Goal: Transaction & Acquisition: Purchase product/service

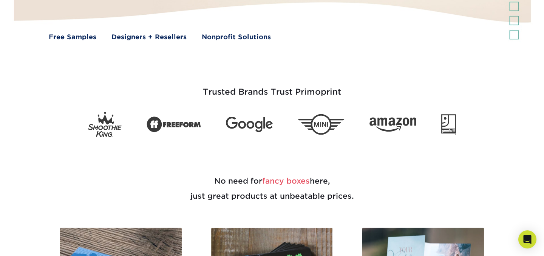
scroll to position [226, 0]
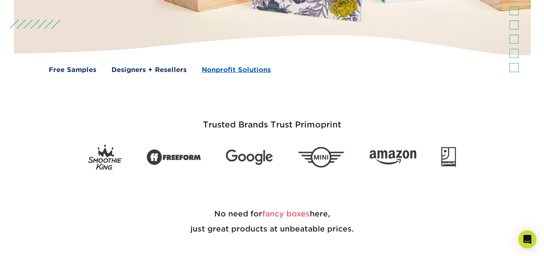
click at [227, 70] on link "Nonprofit Solutions" at bounding box center [236, 70] width 69 height 10
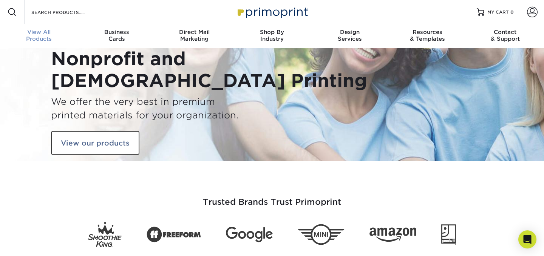
type input "[EMAIL_ADDRESS][DOMAIN_NAME]"
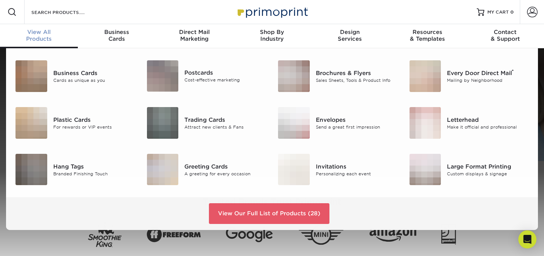
click at [37, 42] on div "View All Products" at bounding box center [39, 36] width 78 height 14
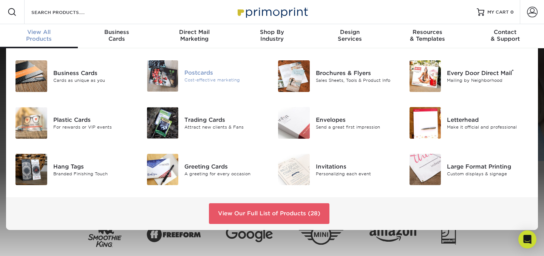
click at [173, 79] on img at bounding box center [163, 75] width 32 height 31
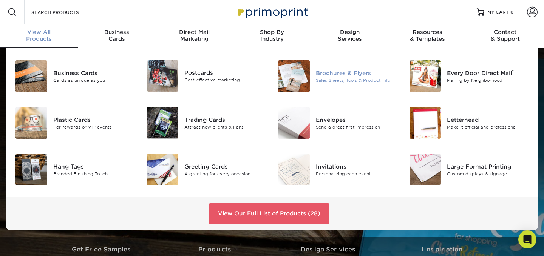
click at [304, 87] on img at bounding box center [294, 76] width 32 height 32
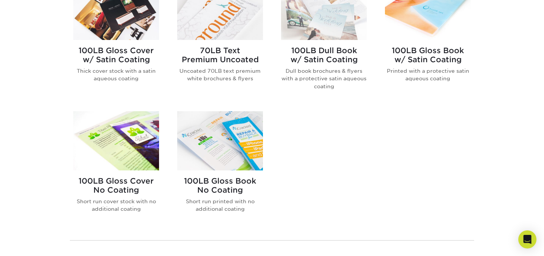
scroll to position [483, 0]
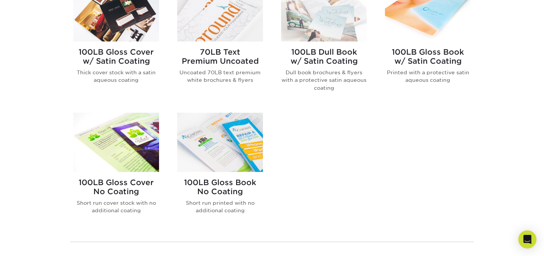
click at [443, 60] on h2 "100LB Gloss Book w/ Satin Coating" at bounding box center [428, 57] width 86 height 18
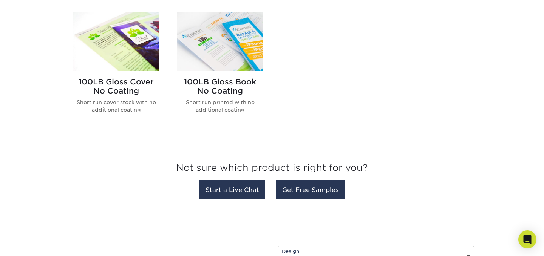
scroll to position [583, 0]
click at [128, 99] on p "Short run cover stock with no additional coating" at bounding box center [116, 106] width 86 height 15
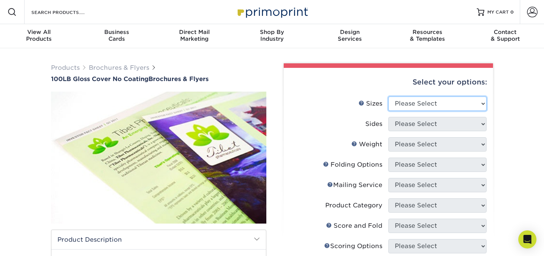
click at [412, 106] on select "Please Select 3.67" x 8.5" 4" x 8.5" 4" x 8.5" 4" x 11" 4" x 12" 4.25" x 11" 4.…" at bounding box center [437, 104] width 98 height 14
select select "5.50x8.50"
click at [388, 97] on select "Please Select 3.67" x 8.5" 4" x 8.5" 4" x 8.5" 4" x 11" 4" x 12" 4.25" x 11" 4.…" at bounding box center [437, 104] width 98 height 14
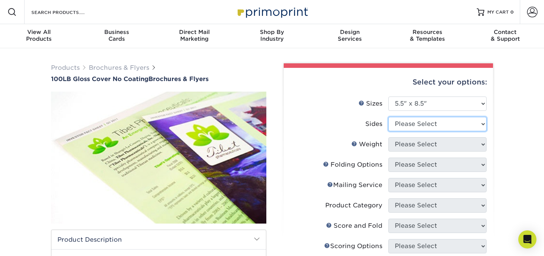
click at [404, 127] on select "Please Select Print Both Sides Print Front Only" at bounding box center [437, 124] width 98 height 14
click at [388, 117] on select "Please Select Print Both Sides Print Front Only" at bounding box center [437, 124] width 98 height 14
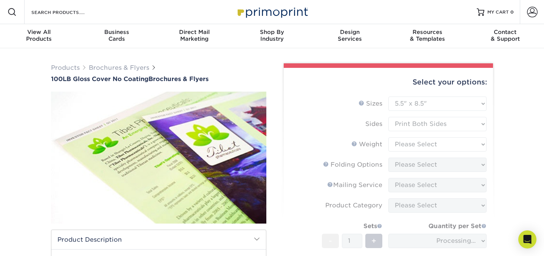
click at [405, 122] on form "Sizes Help Sizes Please Select 3.67" x 8.5" 4" x 8.5" 4" x 8.5" 4" x 11" 4" x 1…" at bounding box center [388, 205] width 197 height 216
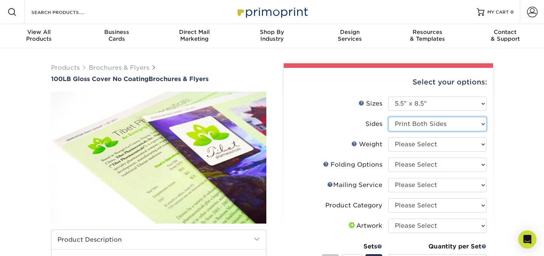
click at [405, 122] on select "Please Select Print Both Sides Print Front Only" at bounding box center [437, 124] width 98 height 14
select select "32d3c223-f82c-492b-b915-ba065a00862f"
click at [388, 117] on select "Please Select Print Both Sides Print Front Only" at bounding box center [437, 124] width 98 height 14
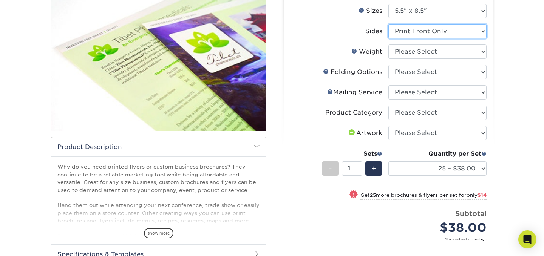
scroll to position [97, 0]
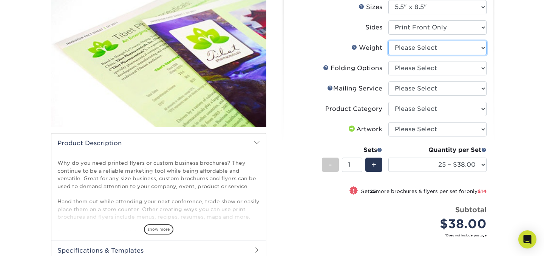
click at [416, 48] on select "Please Select 100LB" at bounding box center [437, 48] width 98 height 14
select select "100LB"
click at [388, 41] on select "Please Select 100LB" at bounding box center [437, 48] width 98 height 14
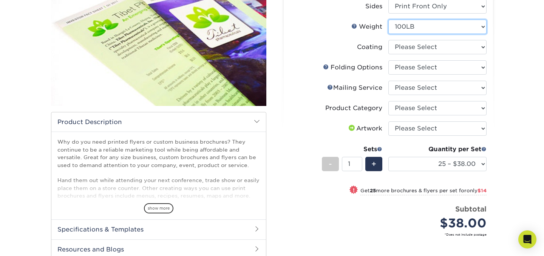
scroll to position [118, 0]
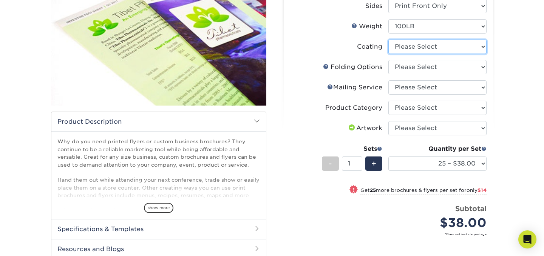
click at [417, 45] on select at bounding box center [437, 47] width 98 height 14
select select "3e7618de-abca-4bda-9f97-8b9129e913d8"
click at [388, 40] on select at bounding box center [437, 47] width 98 height 14
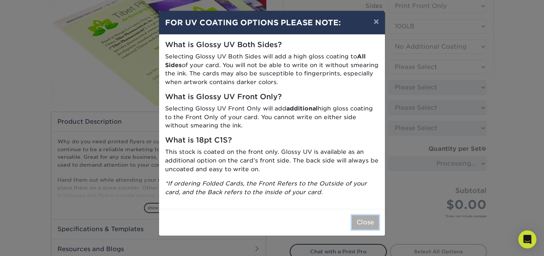
click at [363, 218] on button "Close" at bounding box center [365, 223] width 27 height 14
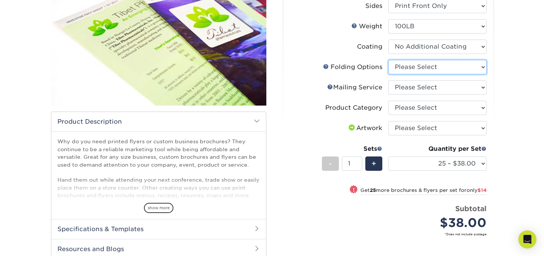
click at [403, 68] on select "Please Select FLAT - No Folding" at bounding box center [437, 67] width 98 height 14
select select "9b1d5825-34d1-4721-9874-ed79abb003d7"
click at [388, 60] on select "Please Select FLAT - No Folding" at bounding box center [437, 67] width 98 height 14
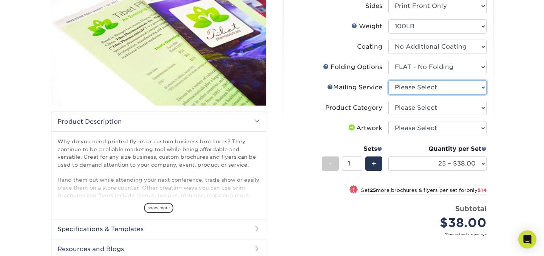
click at [404, 89] on select "Please Select No Direct Mailing Service No, I will mail/stamp/imprint Direct Ma…" at bounding box center [437, 87] width 98 height 14
select select "3e5e9bdd-d78a-4c28-a41d-fe1407925ca6"
click at [388, 80] on select "Please Select No Direct Mailing Service No, I will mail/stamp/imprint Direct Ma…" at bounding box center [437, 87] width 98 height 14
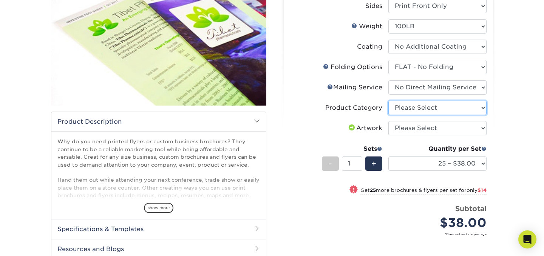
click at [407, 111] on select "Please Select Flyers and Brochures" at bounding box center [437, 108] width 98 height 14
select select "1a668080-6b7c-4174-b399-2c3833b27ef4"
click at [388, 101] on select "Please Select Flyers and Brochures" at bounding box center [437, 108] width 98 height 14
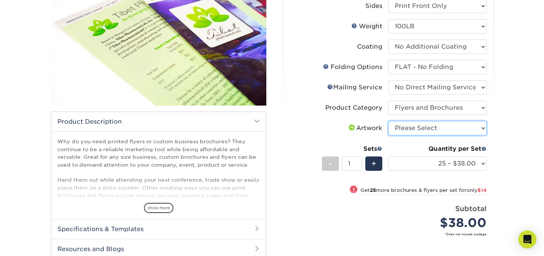
click at [411, 130] on select "Please Select I will upload files I need a design - $175" at bounding box center [437, 128] width 98 height 14
select select "upload"
click at [388, 121] on select "Please Select I will upload files I need a design - $175" at bounding box center [437, 128] width 98 height 14
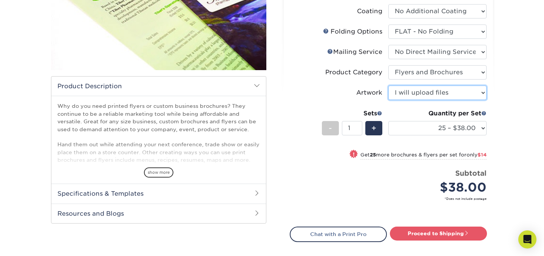
scroll to position [157, 0]
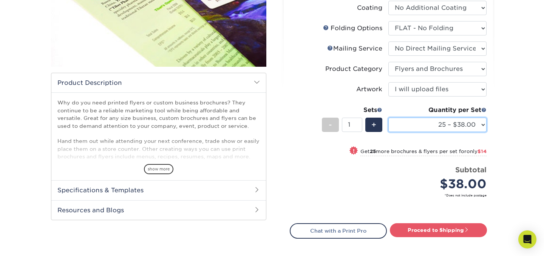
click at [427, 126] on select "25 – $38.00 50 – $52.00 75 – $66.00 100 – $87.00 250 – $100.00 500 – $159.00 10…" at bounding box center [437, 125] width 98 height 14
select select "250 – $100.00"
click at [388, 118] on select "25 – $38.00 50 – $52.00 75 – $66.00 100 – $87.00 250 – $100.00 500 – $159.00 10…" at bounding box center [437, 125] width 98 height 14
click at [422, 126] on select "25 – $38.00 50 – $52.00 75 – $66.00 100 – $87.00 250 – $100.00 500 – $159.00 10…" at bounding box center [437, 125] width 98 height 14
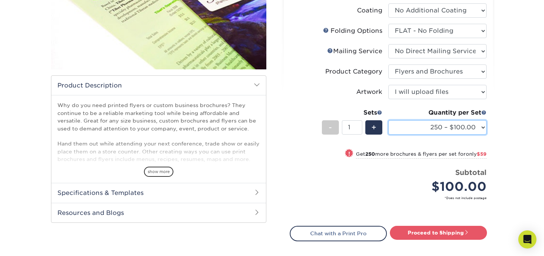
scroll to position [155, 0]
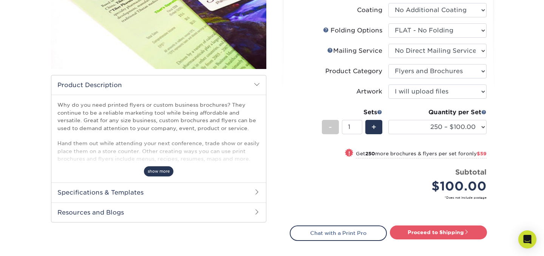
click at [167, 174] on span "show more" at bounding box center [158, 172] width 29 height 10
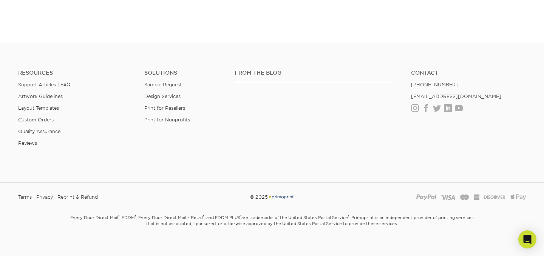
scroll to position [433, 0]
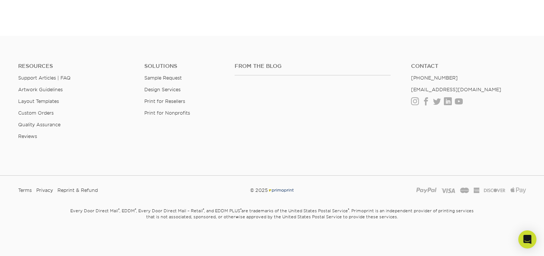
click at [52, 117] on ul "Resources Support Articles | FAQ Artwork Guidelines Layout Templates Custom Ord…" at bounding box center [75, 104] width 126 height 83
click at [52, 125] on link "Quality Assurance" at bounding box center [39, 125] width 42 height 6
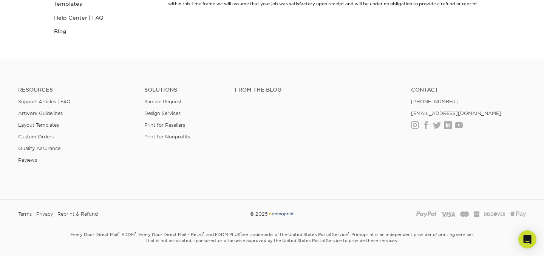
scroll to position [168, 0]
